Goal: Navigation & Orientation: Find specific page/section

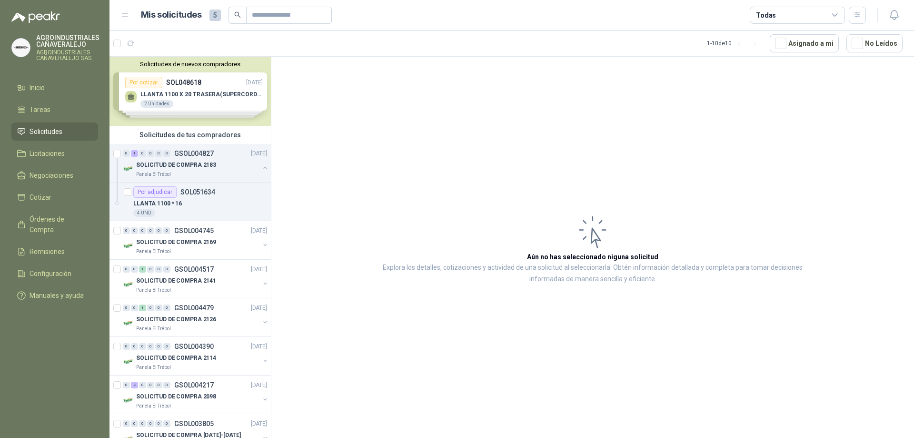
click at [39, 126] on link "Solicitudes" at bounding box center [54, 131] width 87 height 18
click at [60, 171] on span "Negociaciones" at bounding box center [52, 175] width 44 height 10
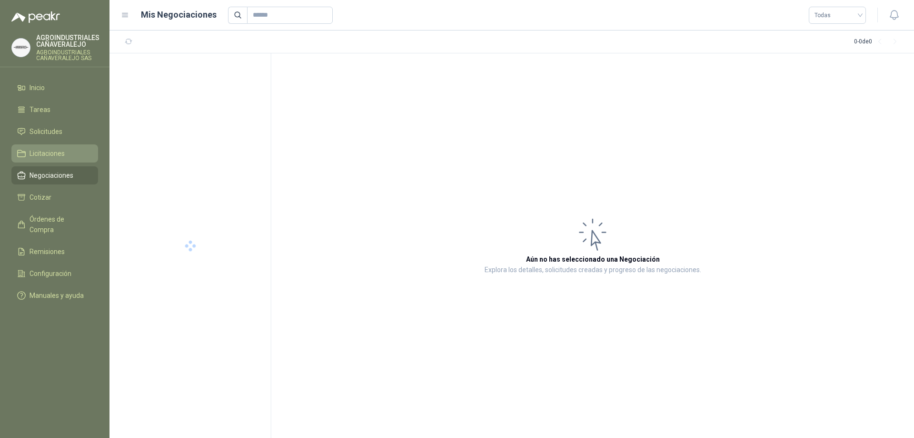
click at [49, 154] on span "Licitaciones" at bounding box center [47, 153] width 35 height 10
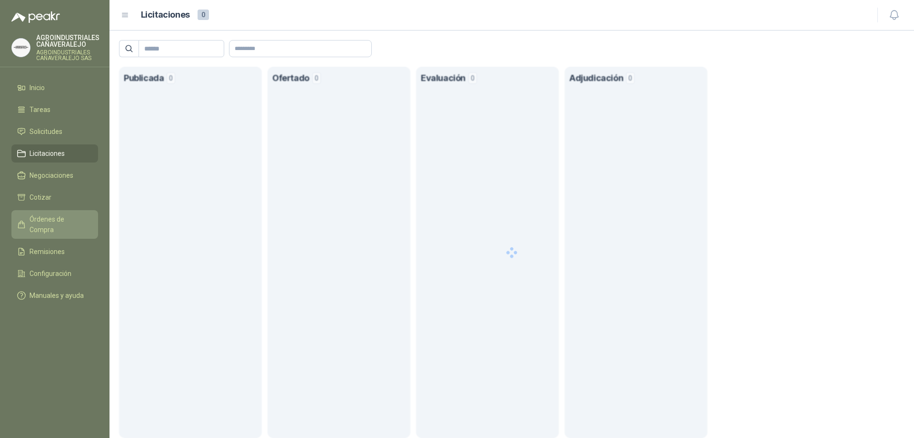
click at [45, 222] on span "Órdenes de Compra" at bounding box center [60, 224] width 60 height 21
